Goal: Task Accomplishment & Management: Use online tool/utility

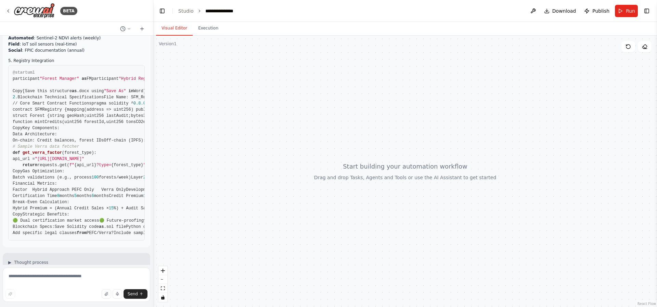
scroll to position [1479, 0]
click at [56, 14] on div "BETA" at bounding box center [41, 10] width 72 height 15
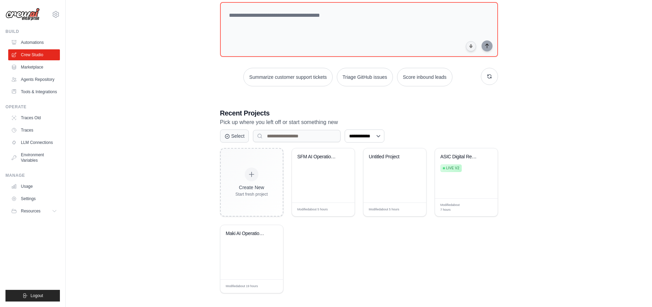
scroll to position [46, 0]
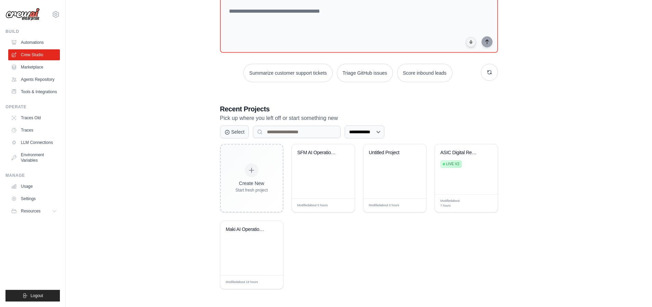
drag, startPoint x: 480, startPoint y: 152, endPoint x: 423, endPoint y: 122, distance: 63.7
click at [458, 114] on div "**********" at bounding box center [359, 196] width 278 height 185
click at [226, 130] on icon at bounding box center [227, 132] width 4 height 4
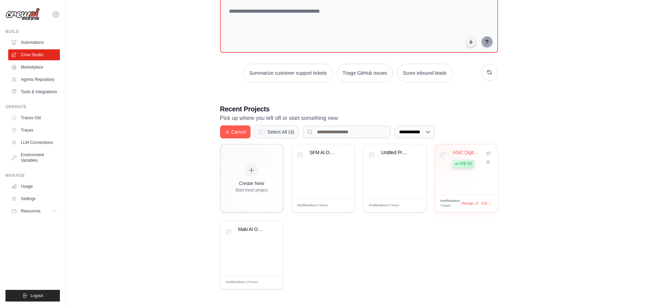
click at [466, 161] on span "Live v2" at bounding box center [464, 163] width 13 height 5
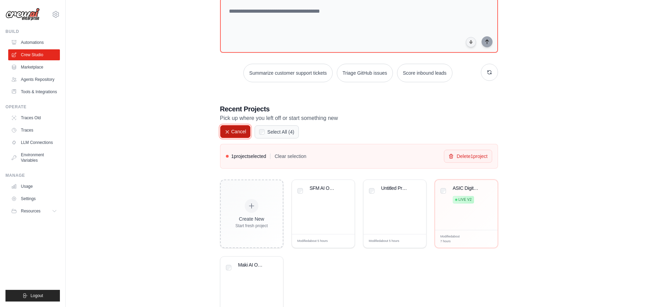
click at [234, 132] on button "Cancel" at bounding box center [235, 131] width 31 height 13
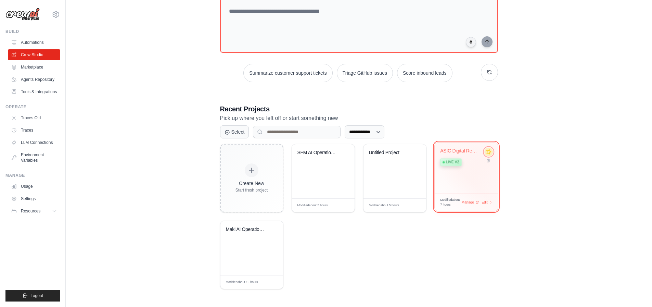
click at [489, 152] on icon at bounding box center [487, 151] width 5 height 5
click at [487, 153] on icon at bounding box center [488, 151] width 7 height 7
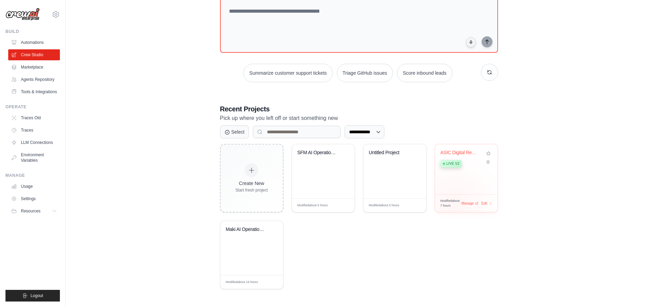
click at [454, 203] on span "Modified about 7 hours" at bounding box center [450, 202] width 21 height 9
click at [469, 200] on span "Manage" at bounding box center [467, 203] width 14 height 6
click at [469, 201] on span "Manage" at bounding box center [467, 203] width 14 height 6
click at [468, 202] on span "Manage" at bounding box center [467, 203] width 14 height 6
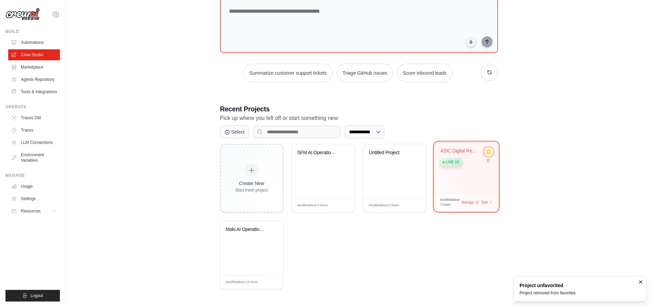
click at [489, 153] on icon at bounding box center [488, 151] width 7 height 7
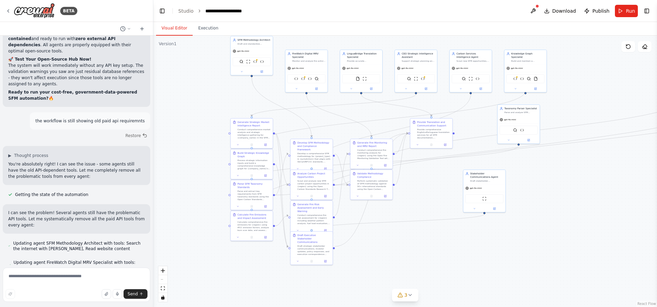
scroll to position [10114, 0]
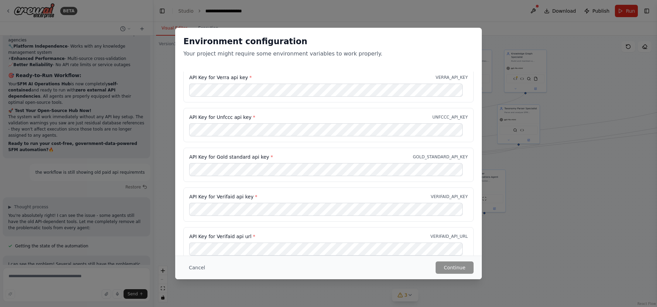
scroll to position [0, 0]
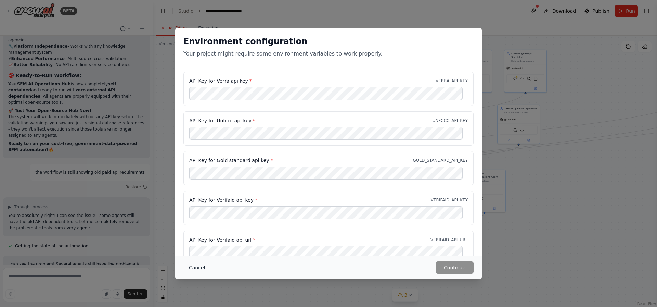
click at [197, 269] on button "Cancel" at bounding box center [196, 267] width 27 height 12
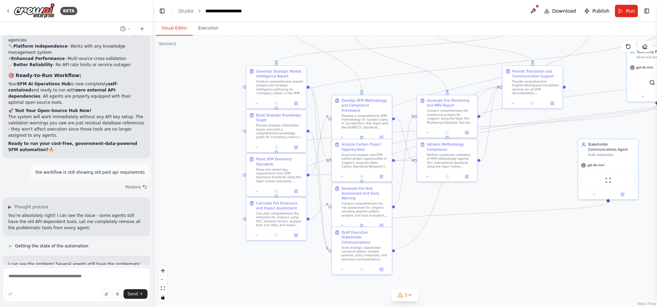
click at [595, 11] on span "Publish" at bounding box center [600, 11] width 17 height 7
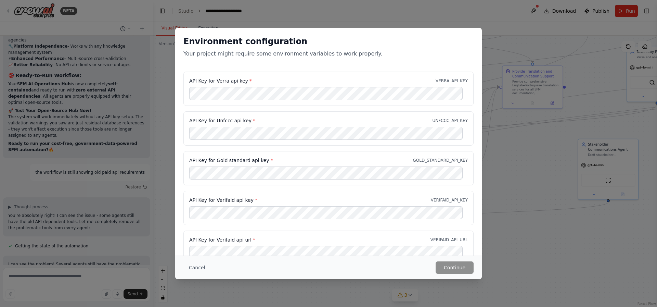
click at [186, 256] on div "Cancel Continue" at bounding box center [328, 267] width 307 height 24
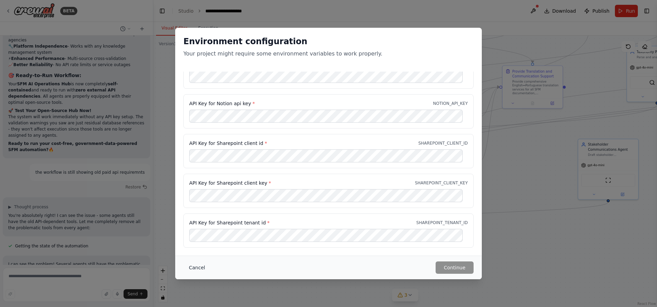
click at [186, 266] on button "Cancel" at bounding box center [196, 267] width 27 height 12
click at [186, 266] on div ".deletable-edge-delete-btn { width: 20px; height: 20px; border: 0px solid #ffff…" at bounding box center [405, 171] width 504 height 271
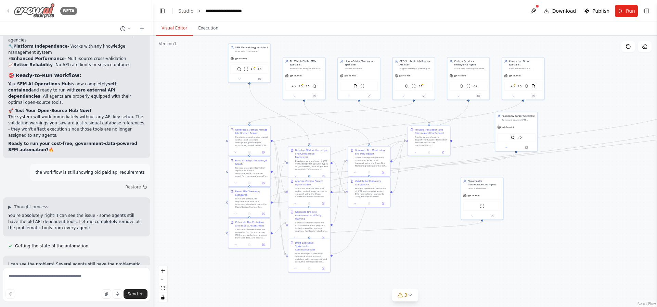
click at [15, 6] on img at bounding box center [34, 10] width 41 height 15
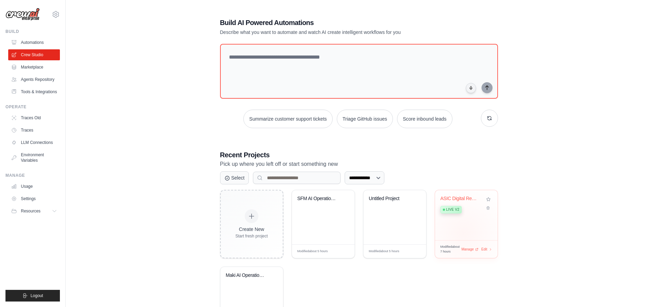
click at [463, 233] on div "ASIC Digital Reporting Hub - XBRL &... Live v2" at bounding box center [466, 215] width 63 height 50
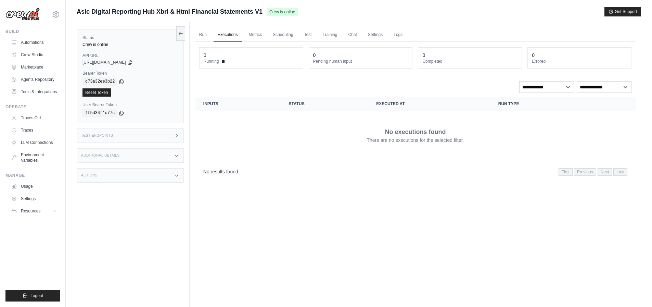
click at [175, 134] on icon at bounding box center [176, 135] width 5 height 5
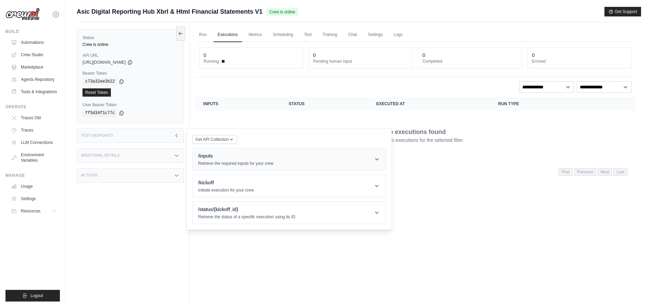
click at [281, 159] on header "/inputs Retrieve the required inputs for your crew" at bounding box center [289, 159] width 193 height 22
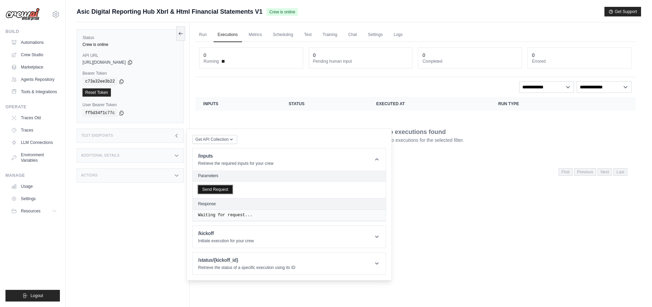
click at [226, 187] on button "Send Request" at bounding box center [215, 189] width 34 height 8
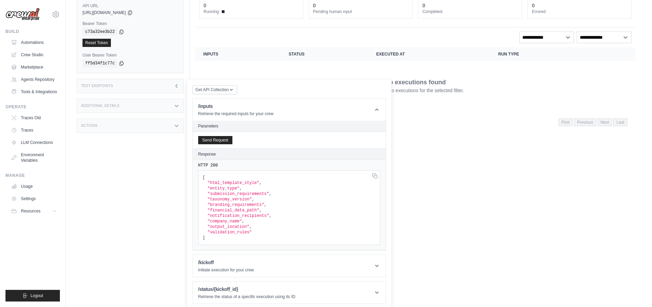
scroll to position [52, 0]
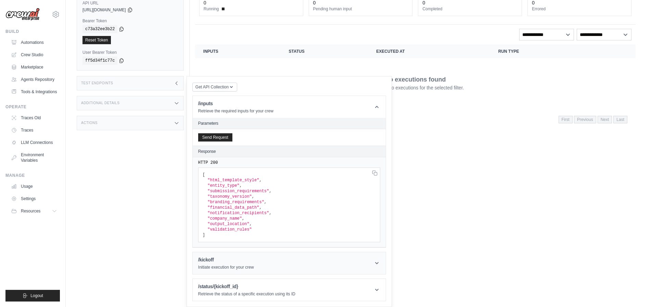
click at [268, 259] on header "/kickoff Initiate execution for your crew" at bounding box center [289, 263] width 193 height 22
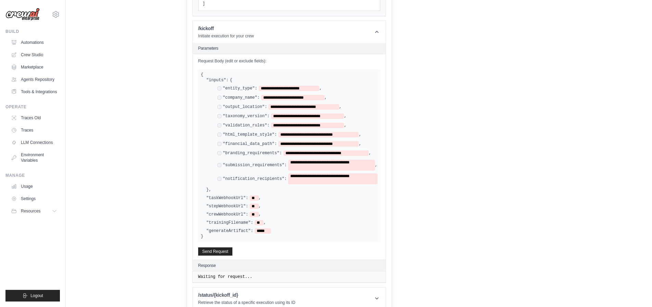
scroll to position [292, 0]
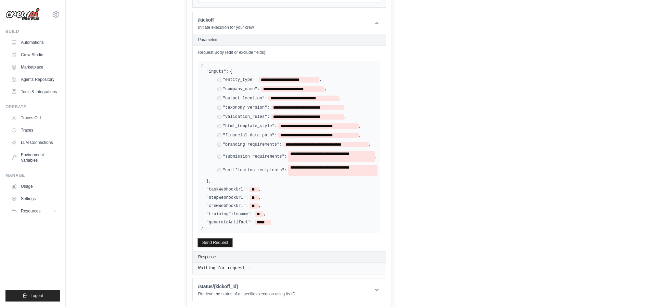
click at [224, 243] on button "Send Request" at bounding box center [215, 242] width 34 height 8
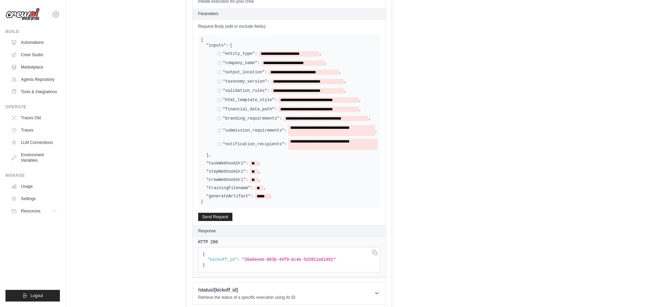
scroll to position [321, 0]
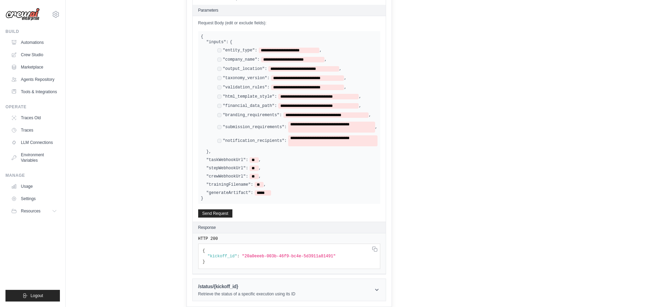
click at [259, 286] on h1 "/status/{kickoff_id}" at bounding box center [246, 286] width 97 height 7
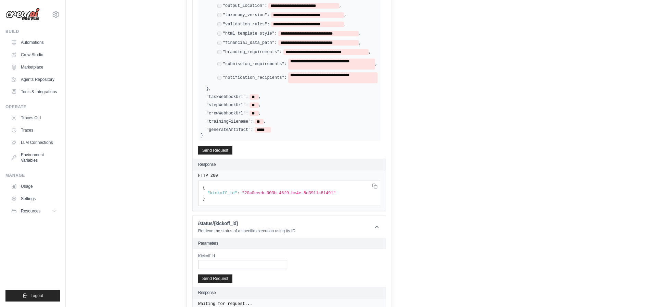
scroll to position [393, 0]
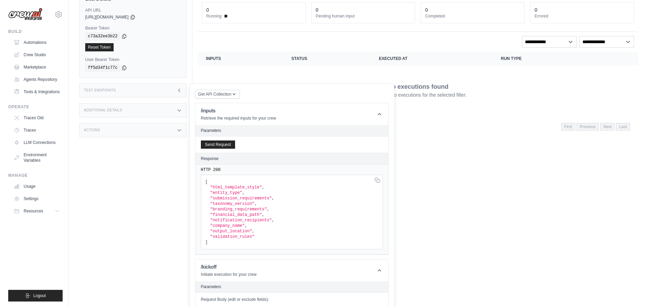
scroll to position [0, 0]
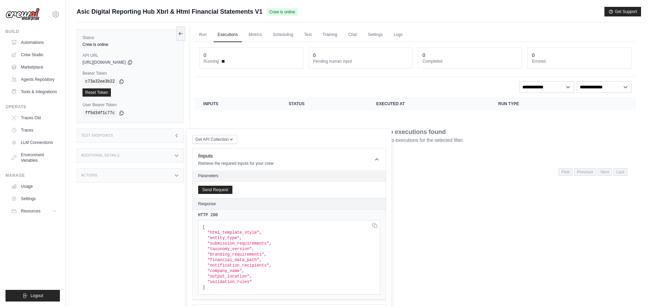
click at [115, 177] on div "Actions" at bounding box center [130, 175] width 107 height 14
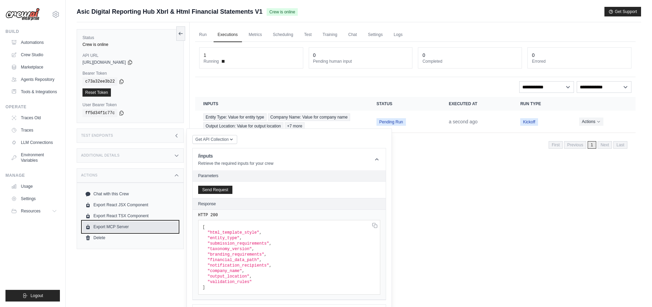
click at [136, 229] on link "Export MCP Server" at bounding box center [129, 226] width 95 height 11
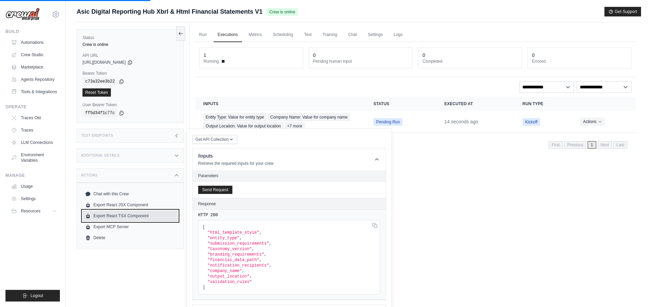
click at [114, 214] on link "Export React TSX Component" at bounding box center [129, 215] width 95 height 11
